Goal: Check status

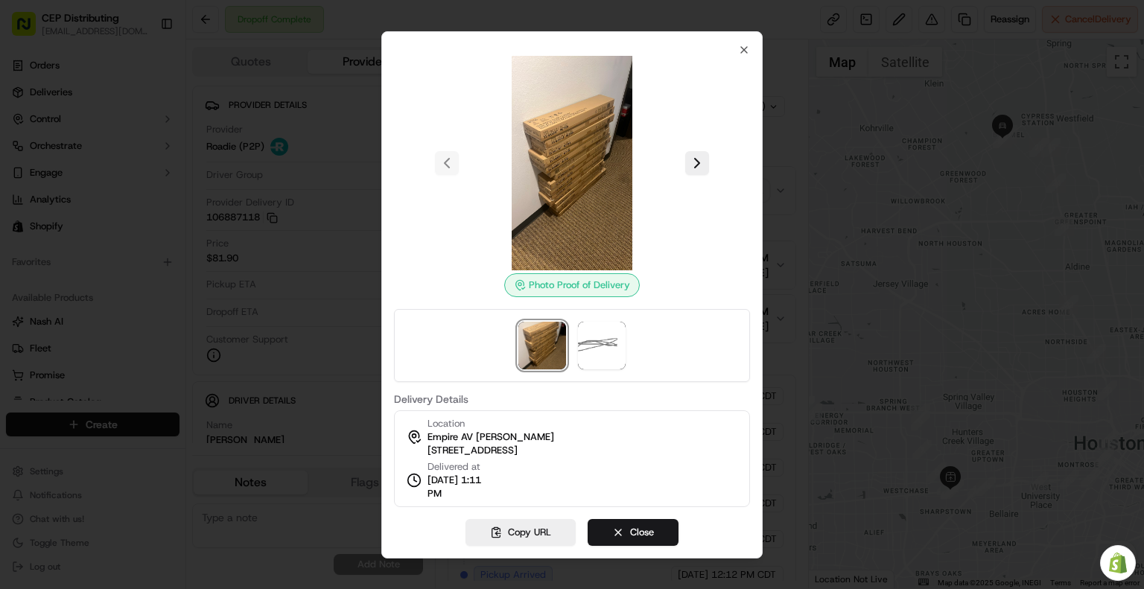
scroll to position [40, 0]
